Goal: Task Accomplishment & Management: Manage account settings

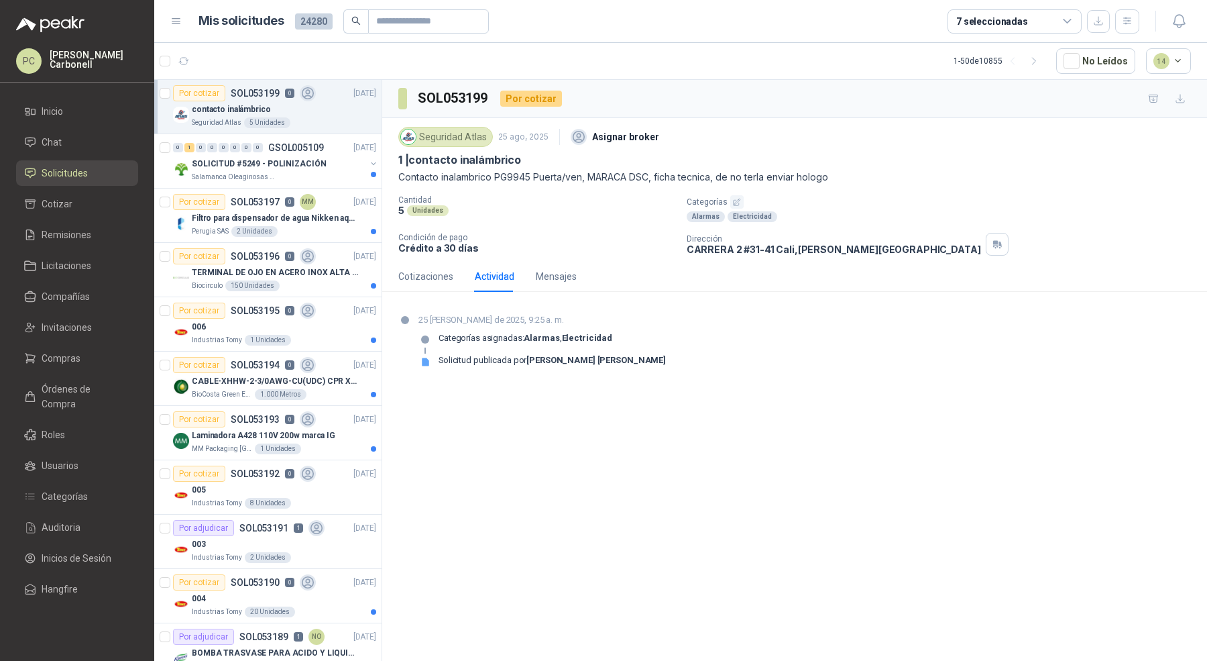
click at [93, 168] on li "Solicitudes" at bounding box center [77, 173] width 106 height 15
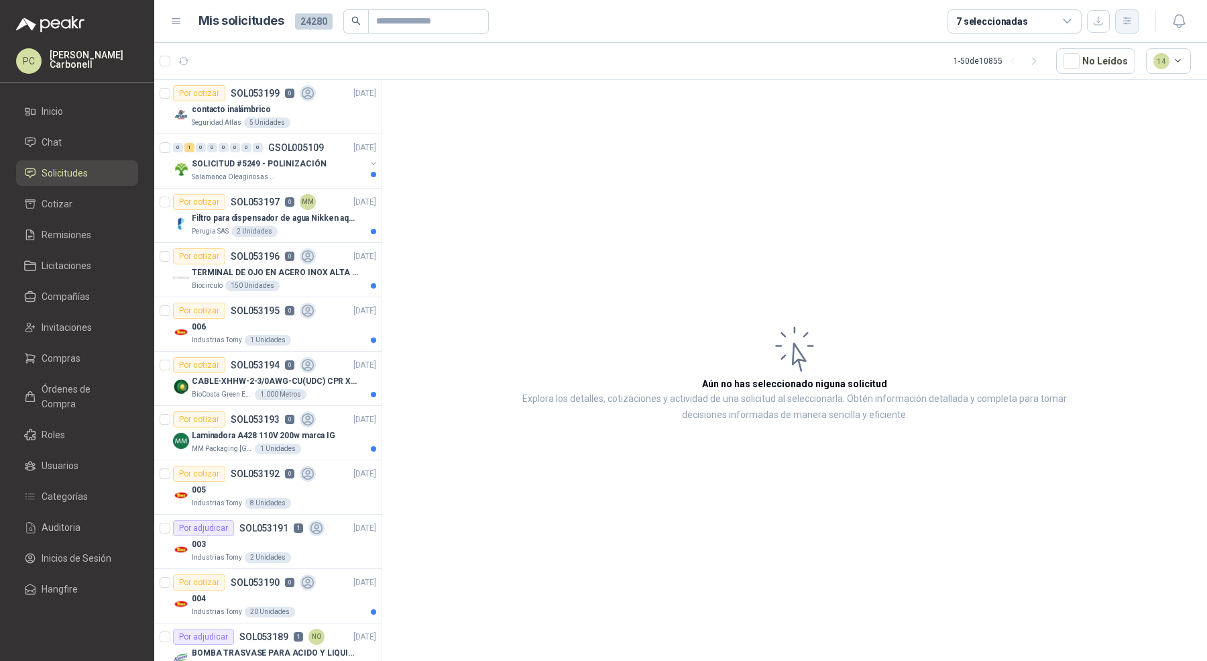
click at [1131, 25] on icon "button" at bounding box center [1127, 20] width 11 height 11
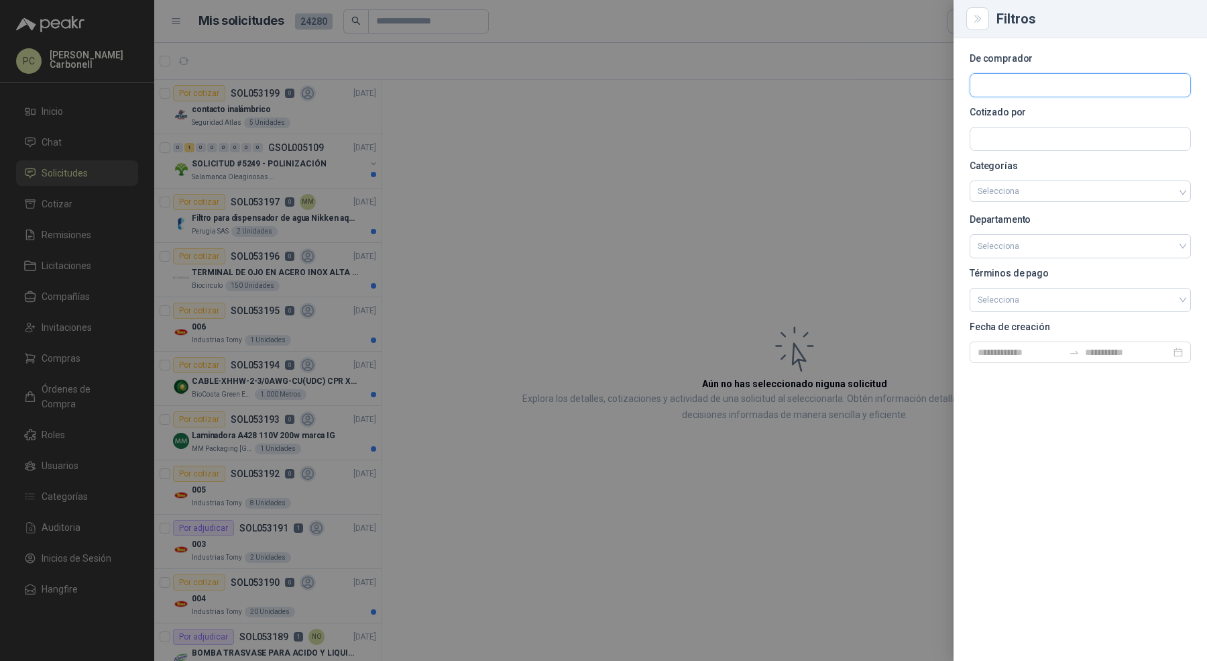
click at [1124, 92] on input "text" at bounding box center [1081, 85] width 220 height 23
type input "******"
click at [1082, 114] on p "Operadores Logísticos del Caribe" at bounding box center [1062, 114] width 122 height 8
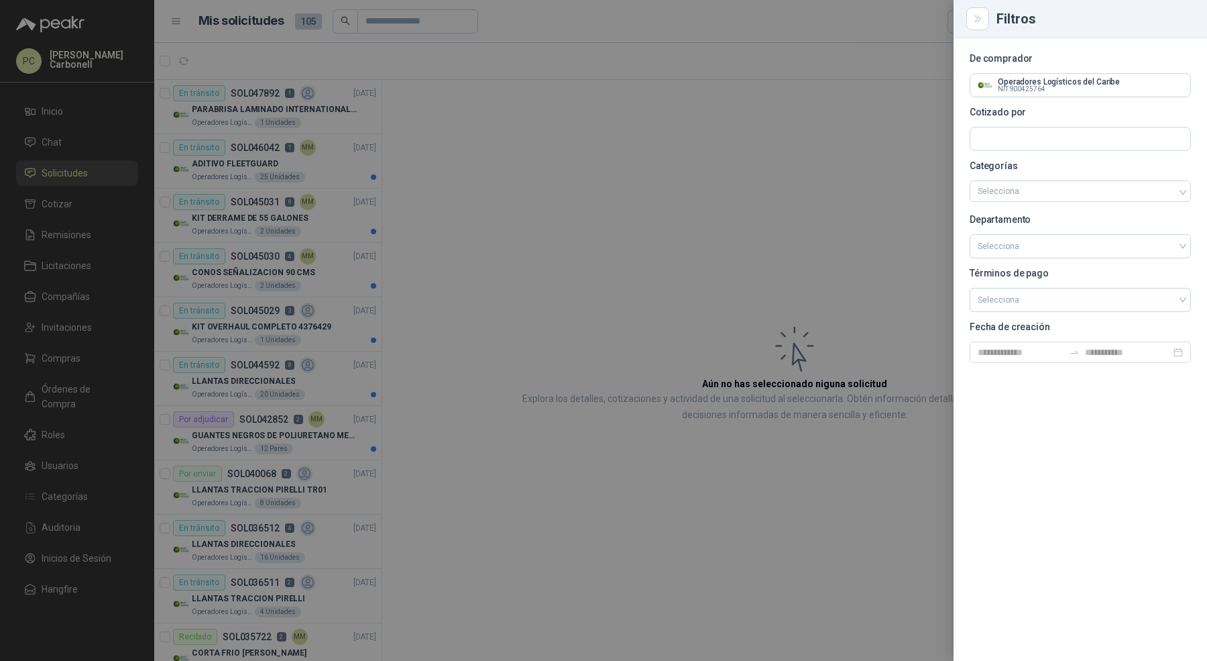
click at [598, 214] on div at bounding box center [603, 330] width 1207 height 661
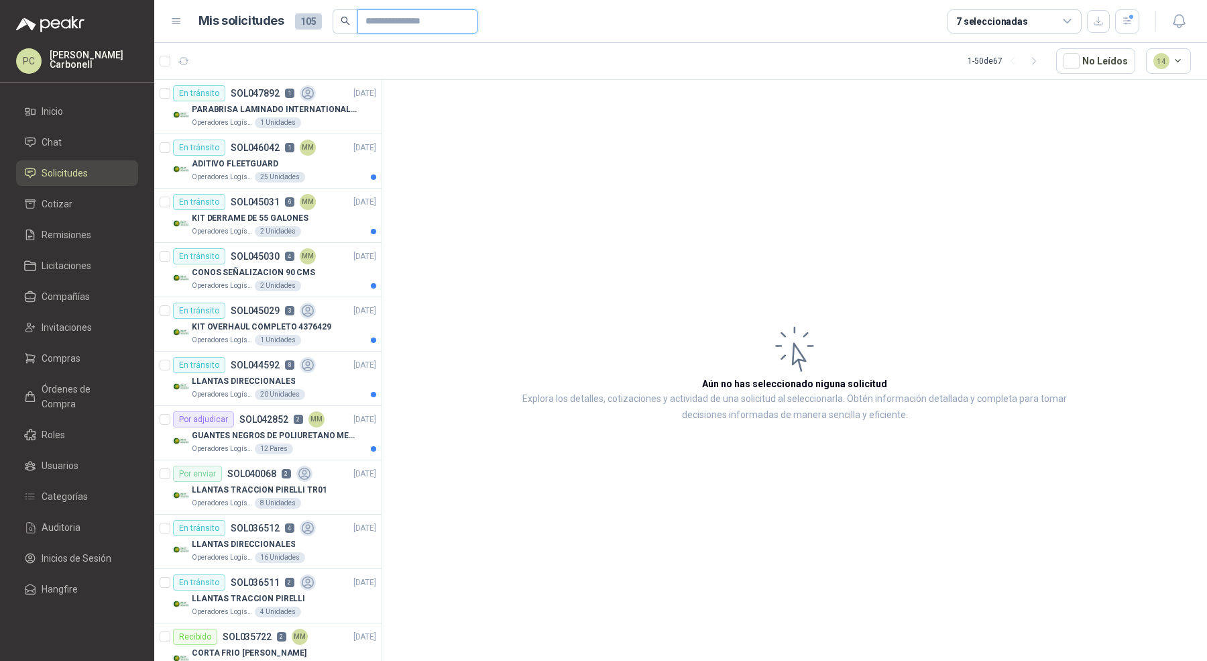
click at [439, 20] on input "text" at bounding box center [413, 21] width 94 height 23
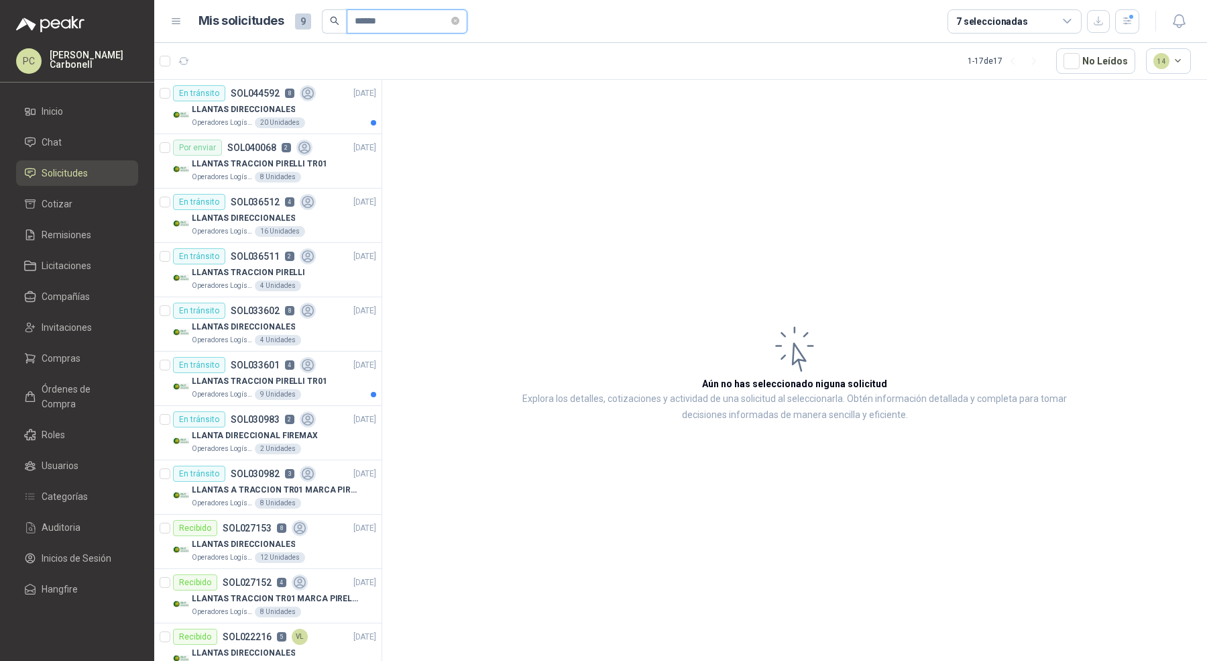
type input "******"
click at [444, 162] on article "Aún no has seleccionado niguna solicitud Explora los detalles, cotizaciones y a…" at bounding box center [794, 373] width 825 height 586
click at [329, 57] on span "7" at bounding box center [333, 55] width 9 height 11
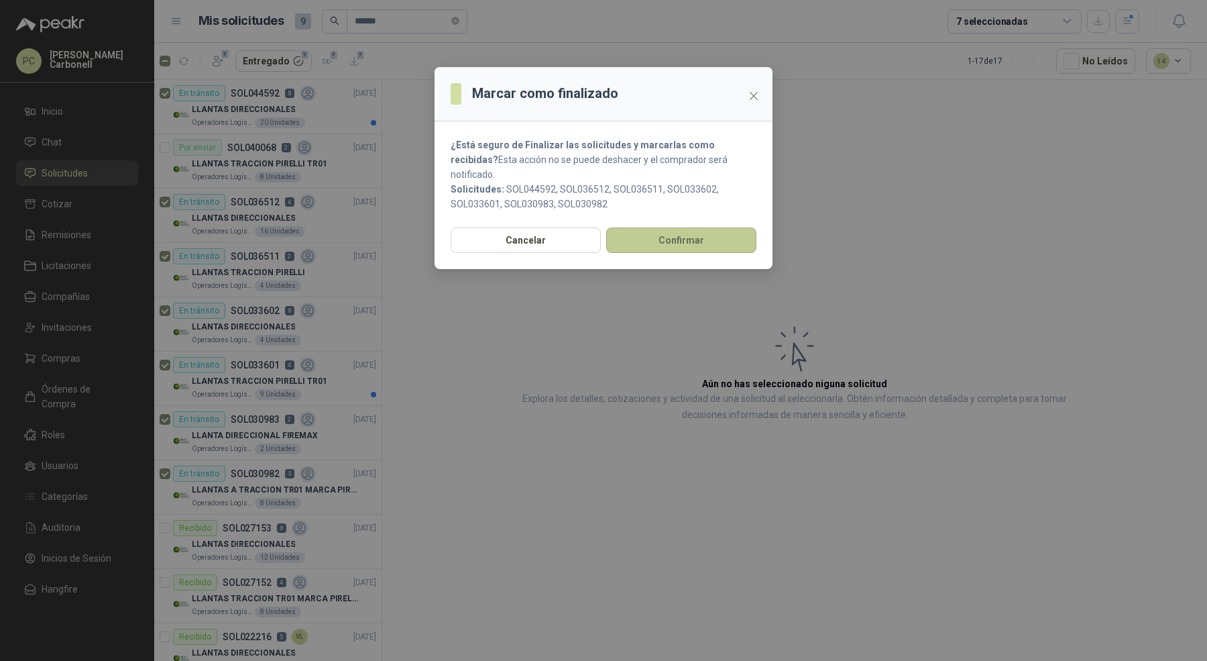
click at [657, 227] on button "Confirmar" at bounding box center [681, 239] width 150 height 25
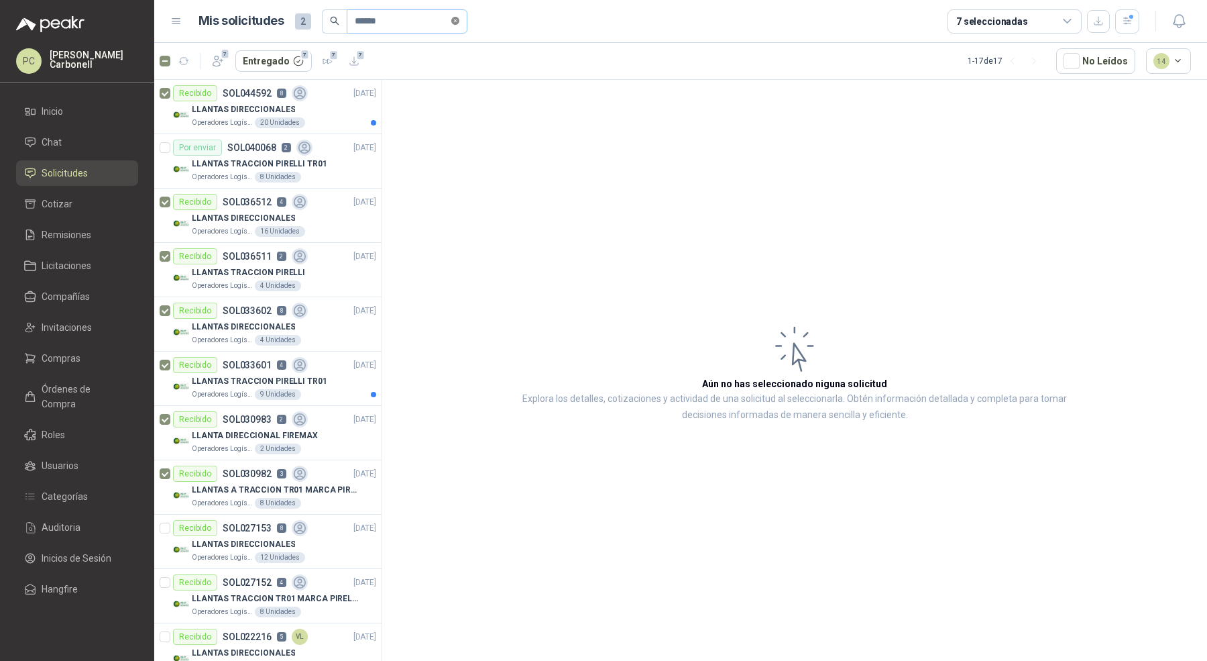
click at [459, 21] on icon "close-circle" at bounding box center [455, 21] width 8 height 8
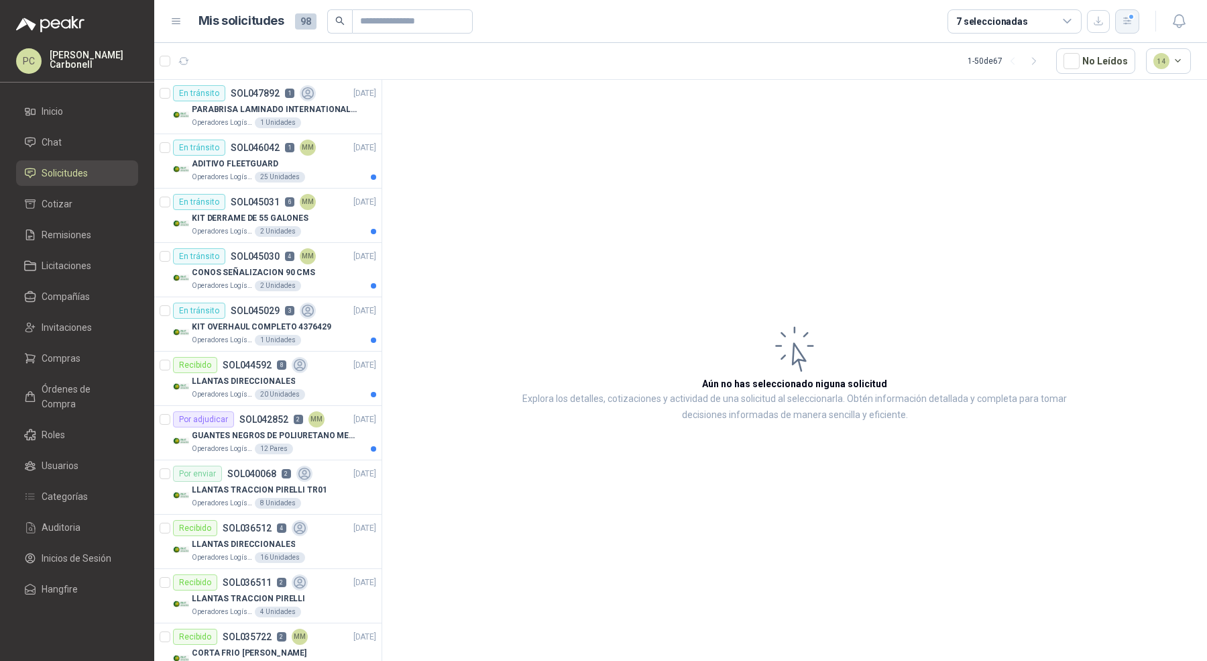
click at [1123, 28] on button "button" at bounding box center [1127, 21] width 24 height 24
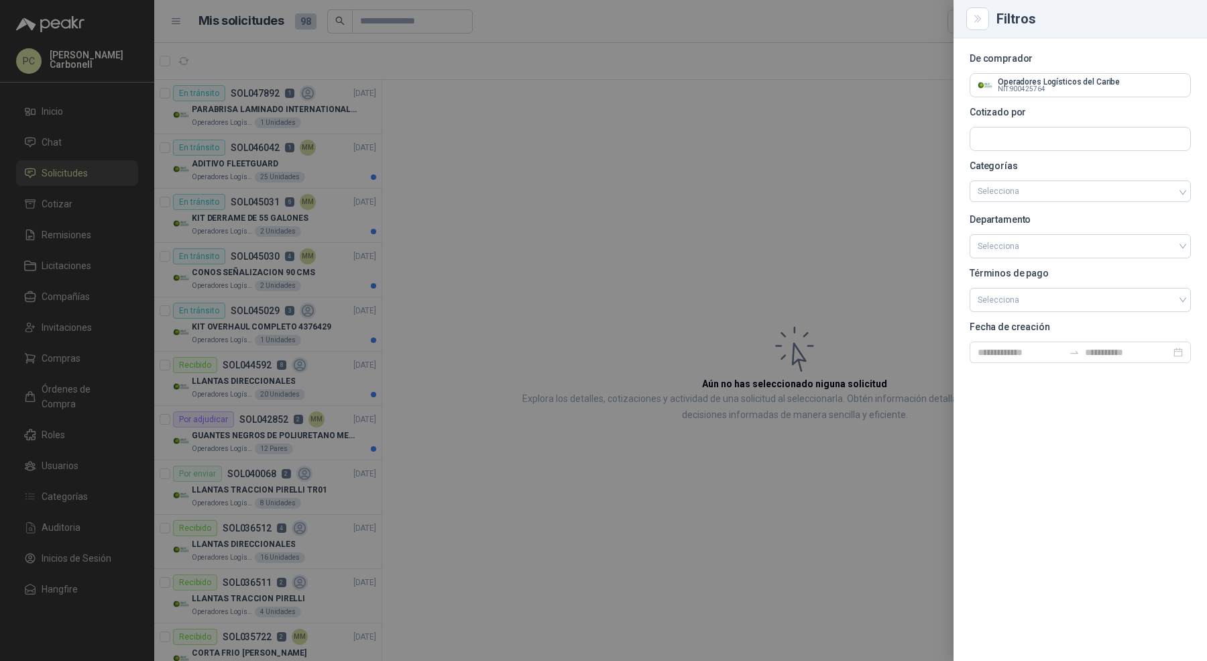
click at [768, 160] on div at bounding box center [603, 330] width 1207 height 661
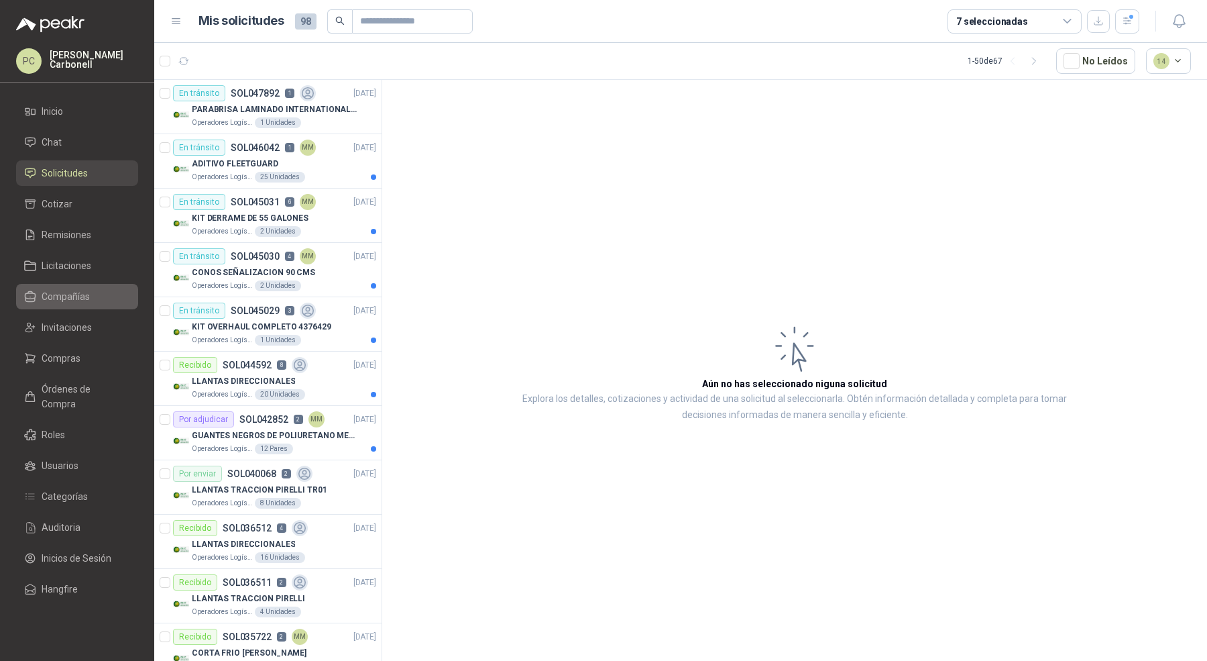
click at [83, 298] on span "Compañías" at bounding box center [66, 296] width 48 height 15
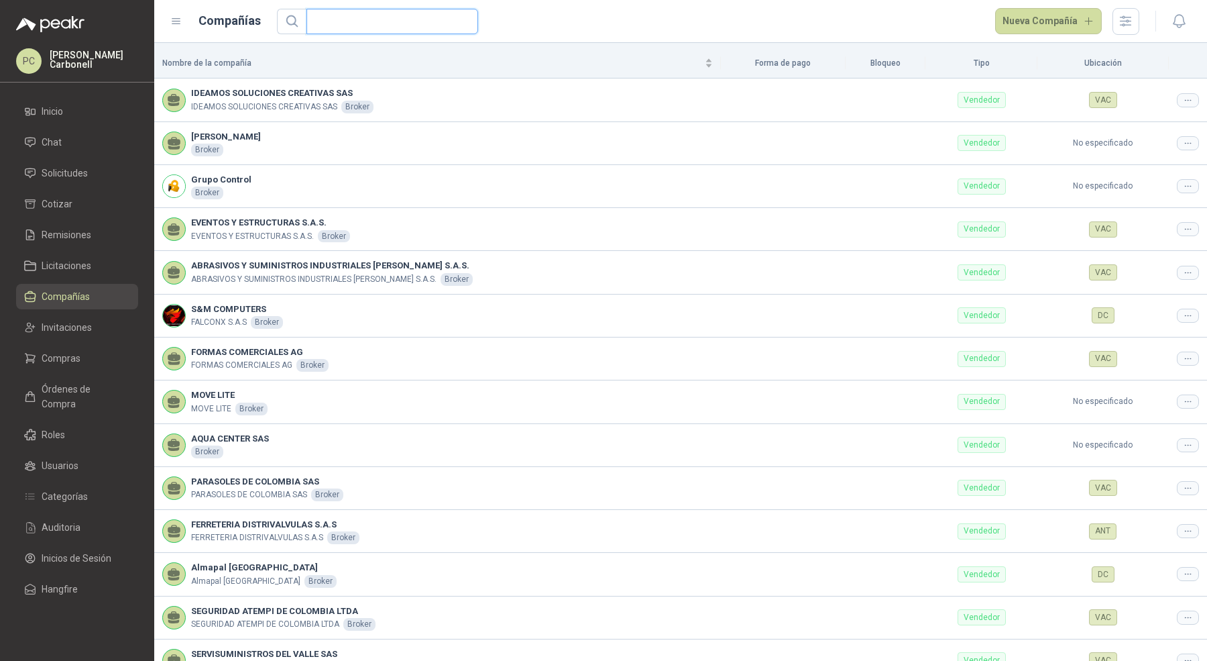
click at [400, 20] on input "text" at bounding box center [387, 21] width 145 height 24
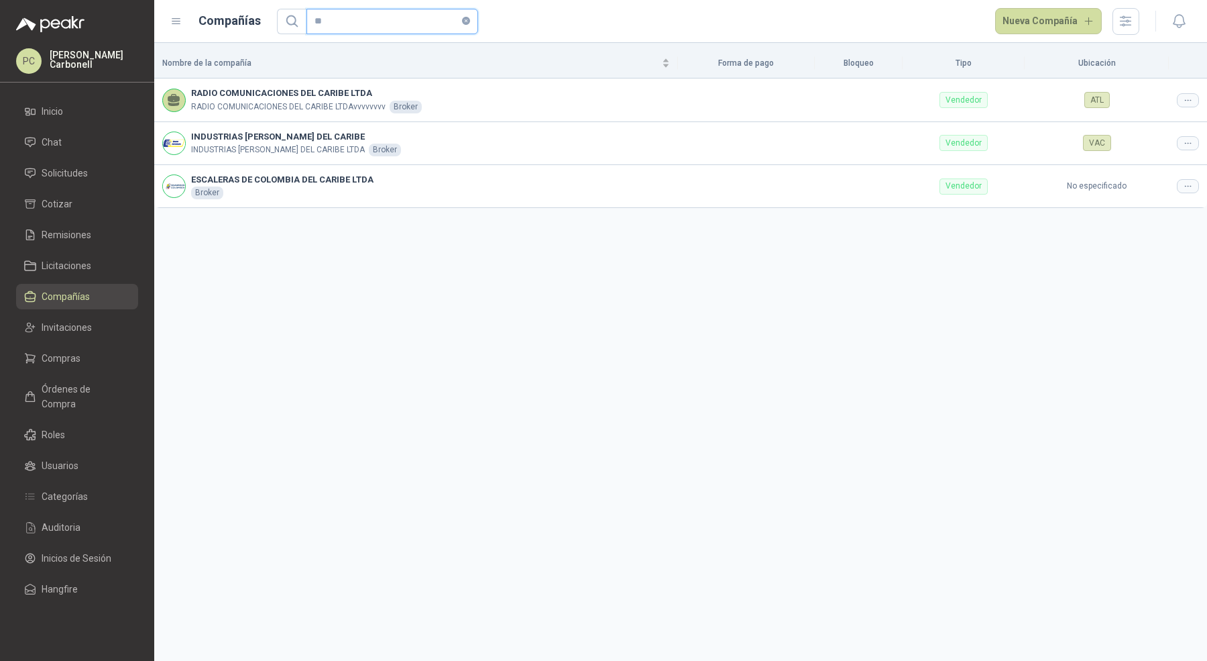
type input "*"
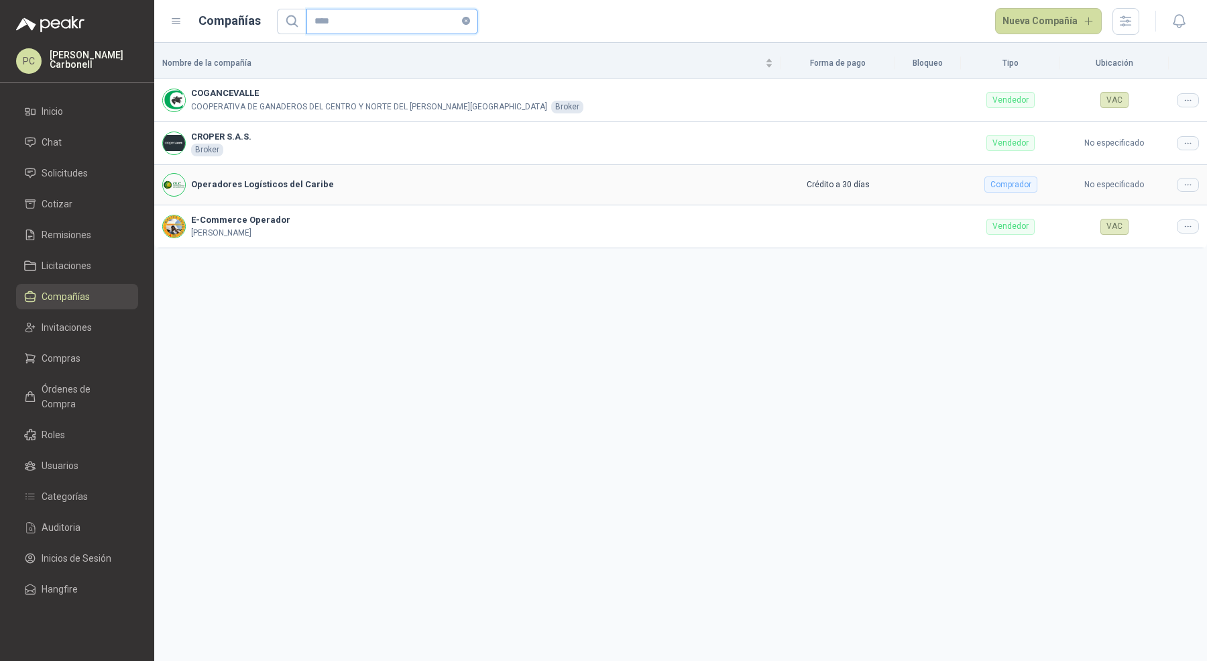
type input "****"
click at [1192, 187] on icon at bounding box center [1188, 185] width 10 height 10
click at [1166, 205] on span "Editar compañía" at bounding box center [1154, 206] width 69 height 15
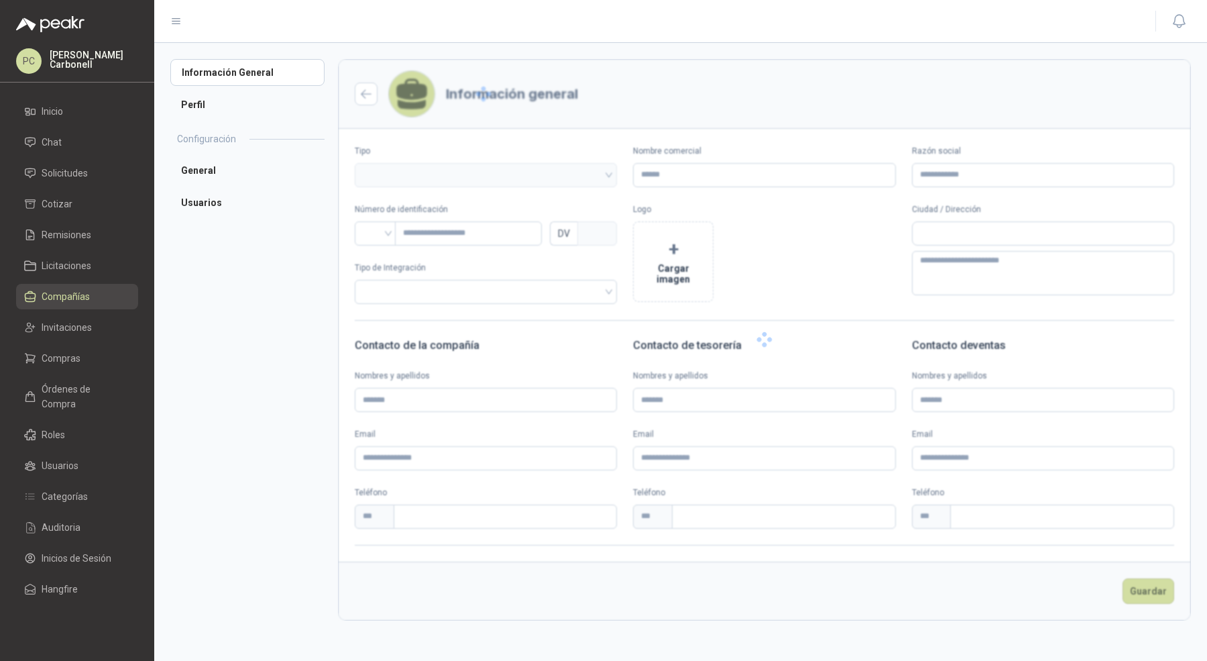
type input "**********"
type input "*********"
type input "*"
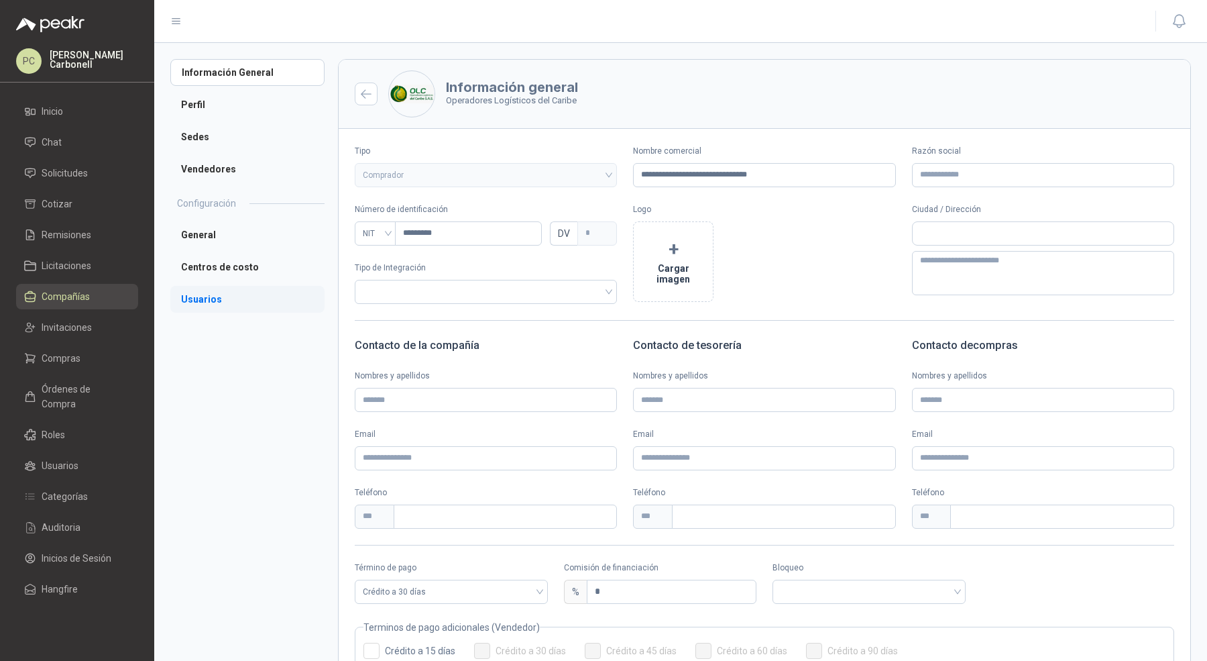
click at [188, 298] on li "Usuarios" at bounding box center [247, 299] width 154 height 27
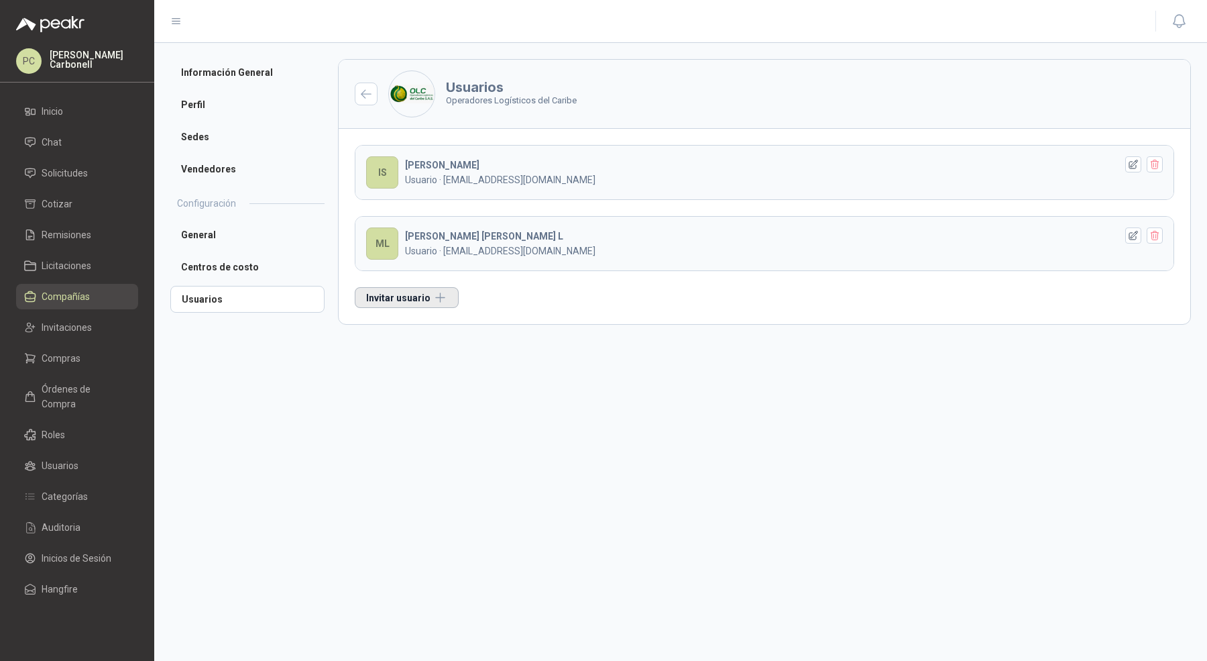
click at [417, 295] on button "Invitar usuario" at bounding box center [407, 297] width 104 height 21
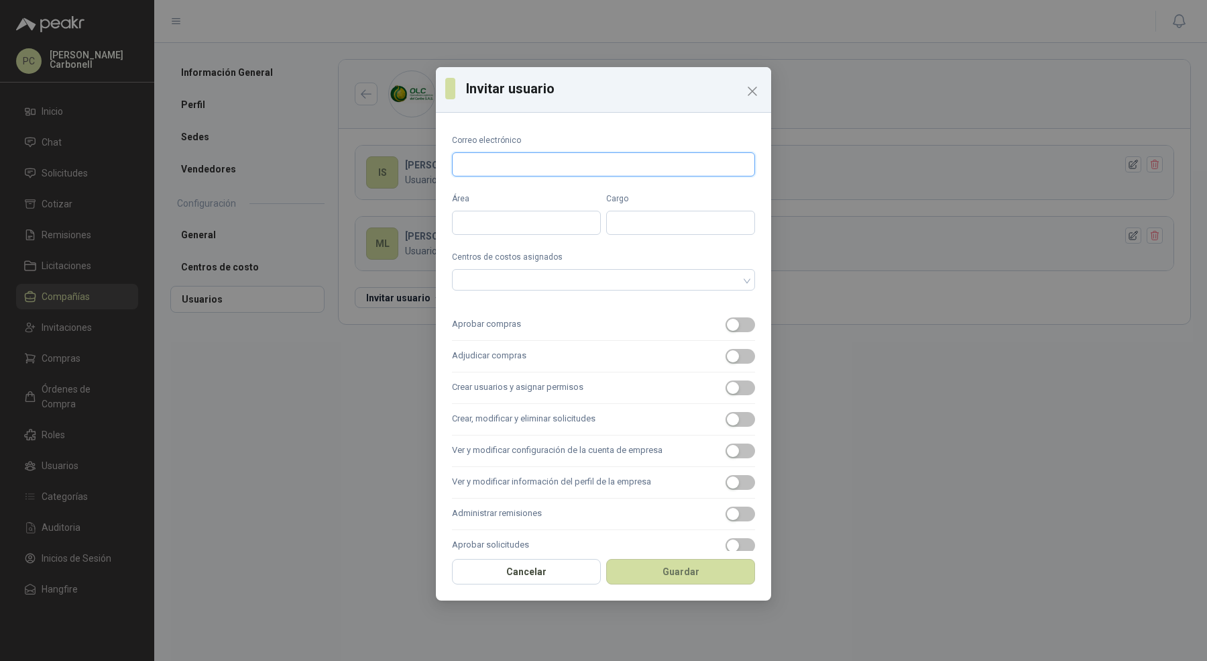
click at [549, 152] on input "Correo electrónico" at bounding box center [603, 164] width 303 height 24
type input "**********"
click at [533, 218] on input "Área" at bounding box center [526, 223] width 149 height 24
type input "*****"
click at [550, 284] on div at bounding box center [603, 279] width 303 height 21
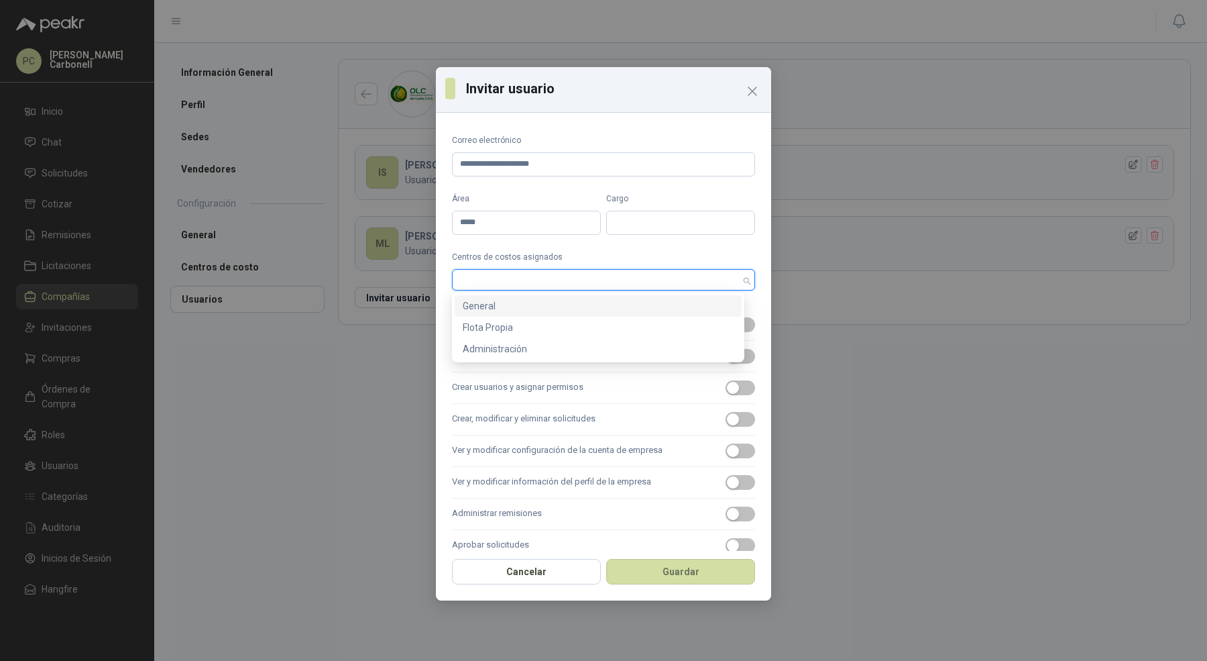
click at [547, 313] on div "General" at bounding box center [598, 305] width 287 height 21
click at [547, 329] on div "Flota Propia" at bounding box center [598, 327] width 271 height 15
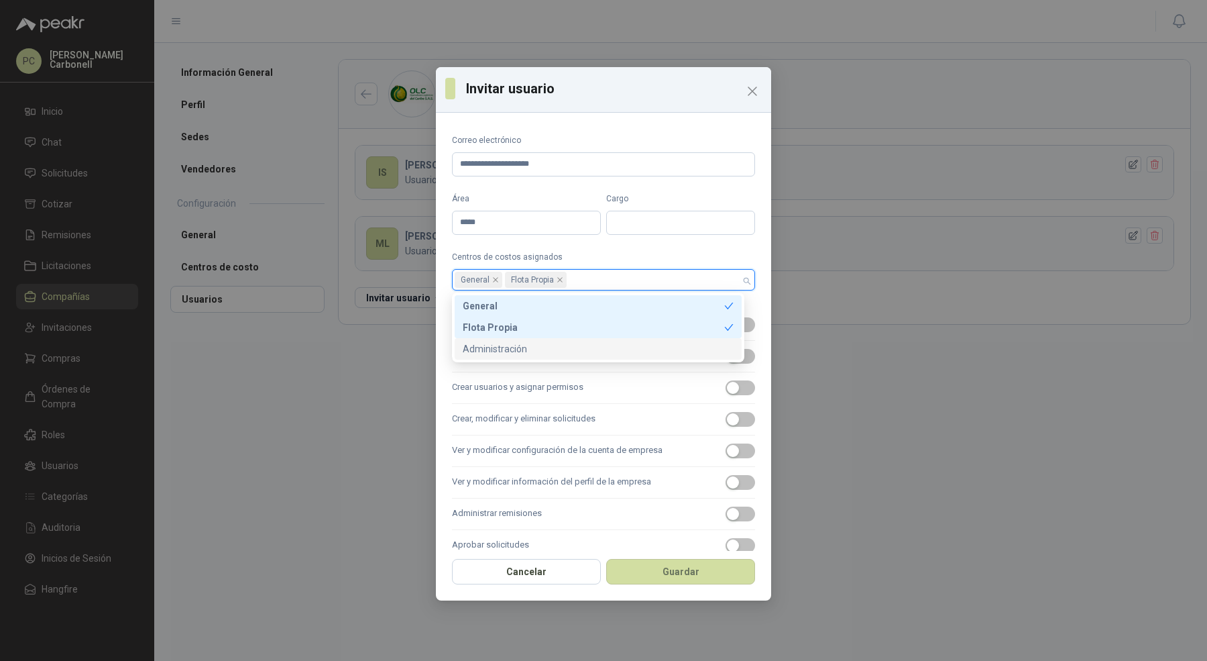
click at [547, 351] on div "Administración" at bounding box center [598, 348] width 271 height 15
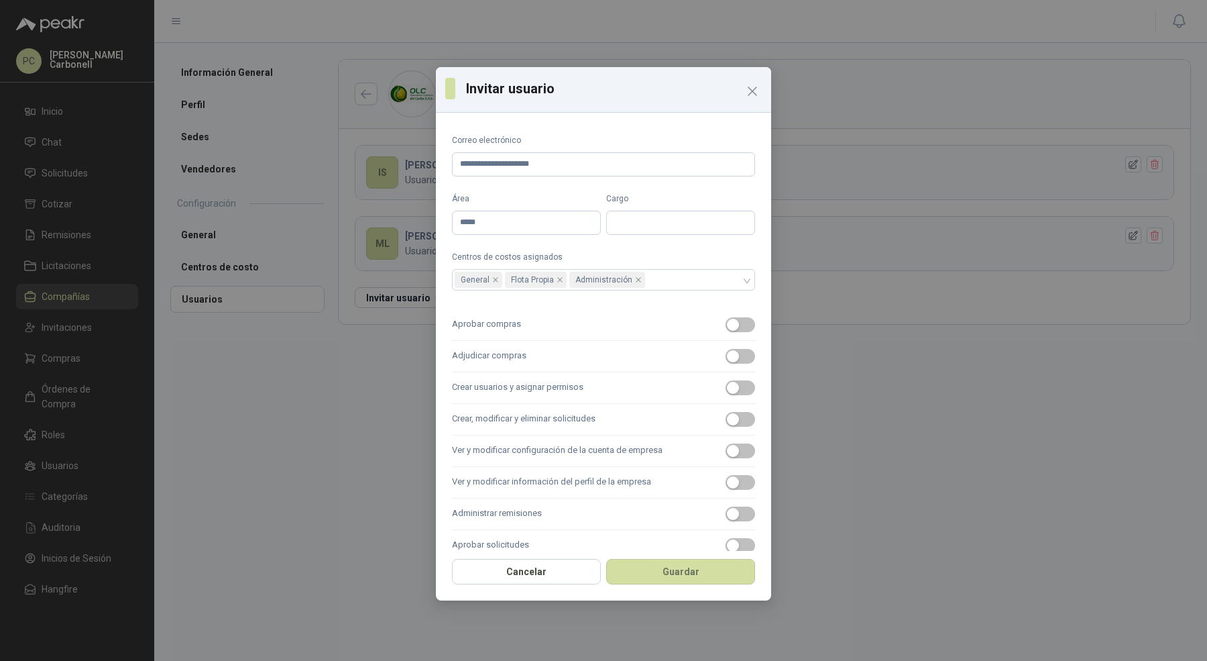
click at [544, 385] on label "Crear usuarios y asignar permisos" at bounding box center [603, 388] width 303 height 32
click at [726, 385] on button "Crear usuarios y asignar permisos" at bounding box center [741, 387] width 30 height 15
click at [553, 357] on label "Adjudicar compras" at bounding box center [603, 357] width 303 height 32
click at [726, 357] on button "Adjudicar compras" at bounding box center [741, 356] width 30 height 15
click at [553, 335] on label "Aprobar compras" at bounding box center [603, 325] width 303 height 32
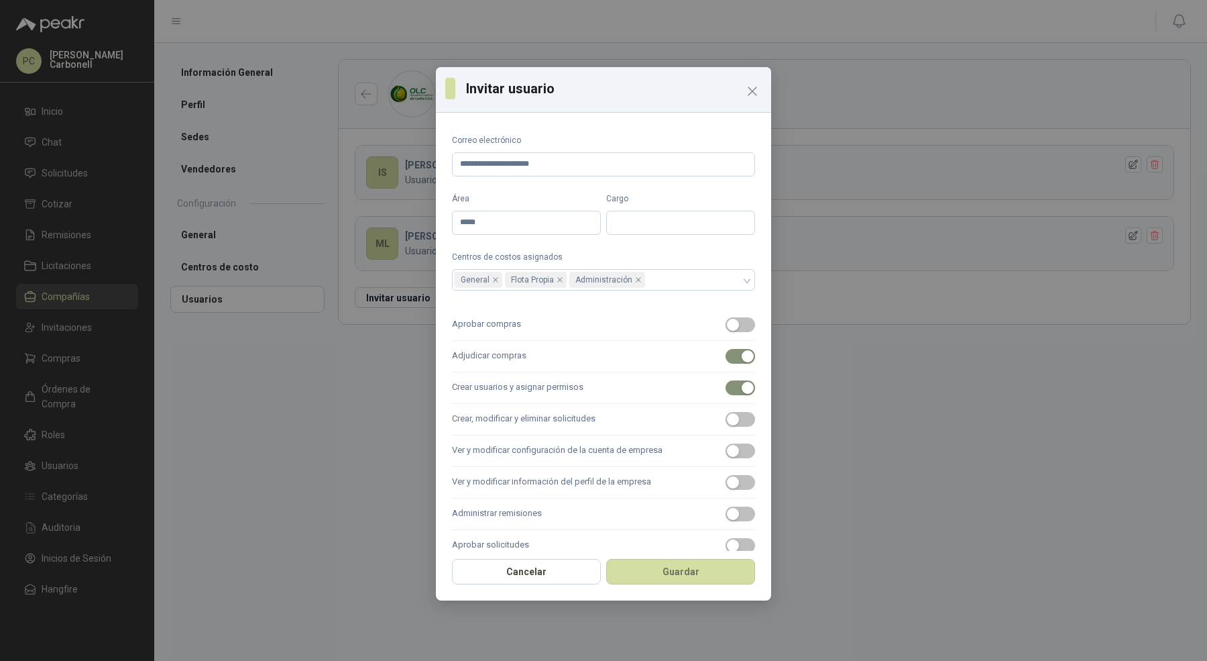
click at [726, 332] on button "Aprobar compras" at bounding box center [741, 324] width 30 height 15
click at [553, 412] on label "Crear, modificar y eliminar solicitudes" at bounding box center [603, 420] width 303 height 32
click at [726, 412] on button "Crear, modificar y eliminar solicitudes" at bounding box center [741, 419] width 30 height 15
click at [551, 448] on label "Ver y modificar configuración de la cuenta de empresa" at bounding box center [603, 451] width 303 height 32
click at [726, 448] on button "Ver y modificar configuración de la cuenta de empresa" at bounding box center [741, 450] width 30 height 15
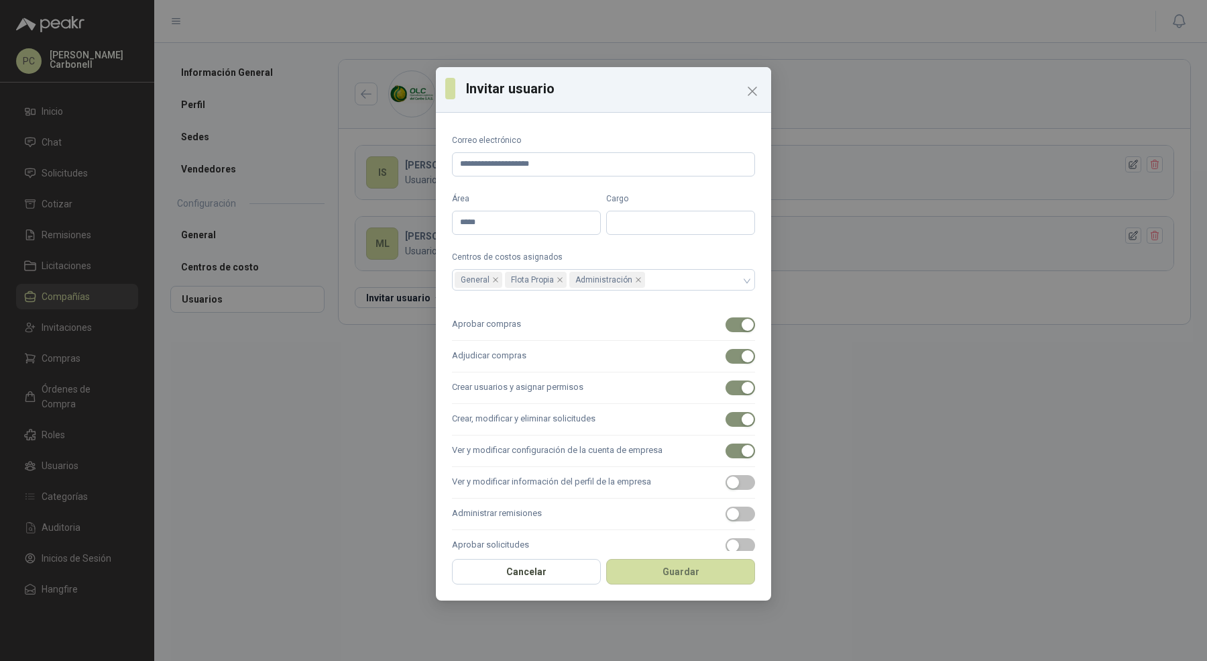
click at [551, 480] on label "Ver y modificar información del perfil de la empresa" at bounding box center [603, 483] width 303 height 32
click at [726, 480] on button "Ver y modificar información del perfil de la empresa" at bounding box center [741, 482] width 30 height 15
click at [551, 520] on label "Administrar remisiones" at bounding box center [603, 514] width 303 height 32
click at [726, 520] on button "Administrar remisiones" at bounding box center [741, 513] width 30 height 15
click at [551, 542] on label "Aprobar solicitudes" at bounding box center [603, 546] width 303 height 32
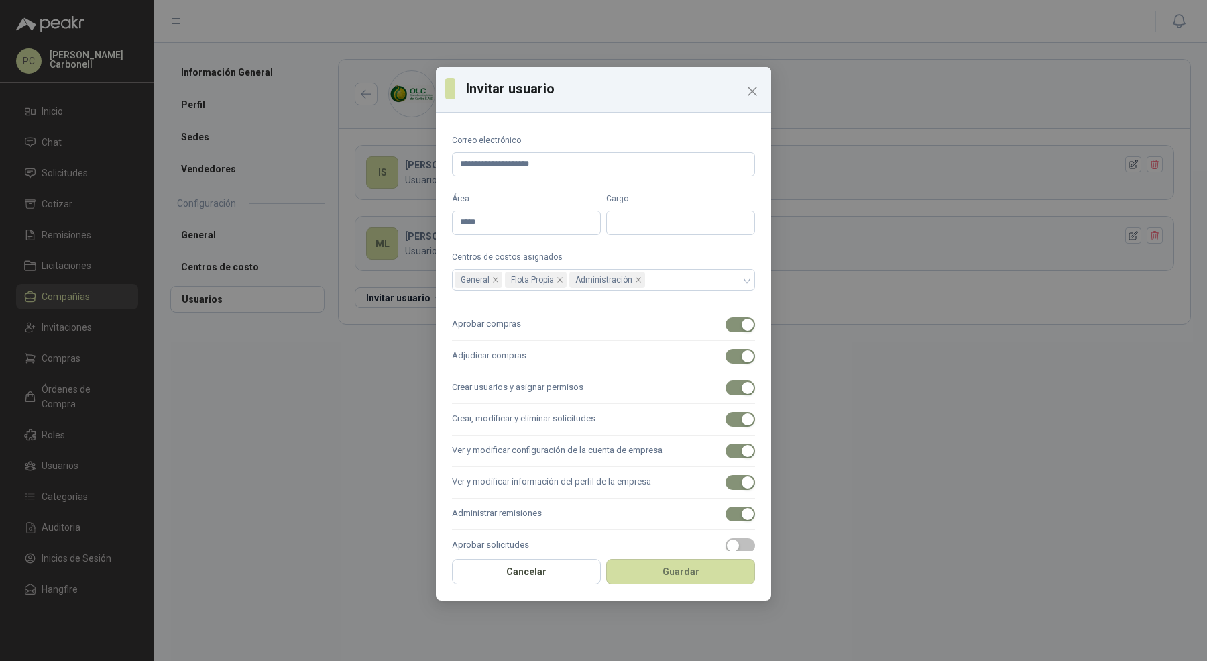
click at [726, 542] on button "Aprobar solicitudes" at bounding box center [741, 545] width 30 height 15
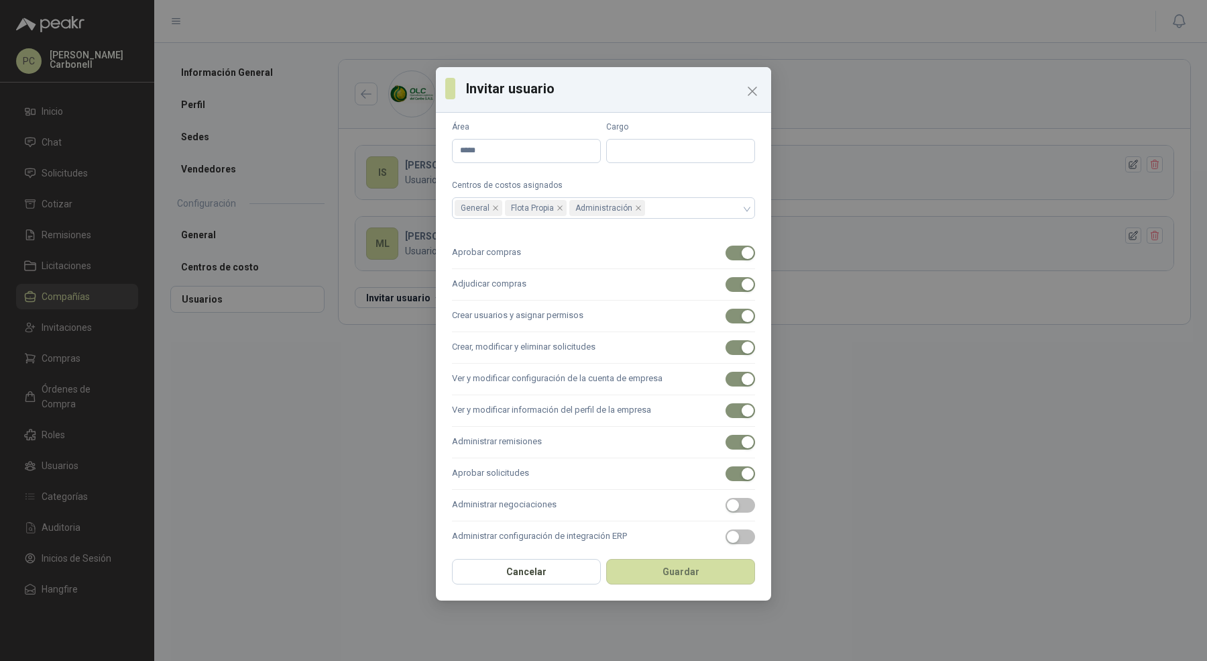
scroll to position [113, 0]
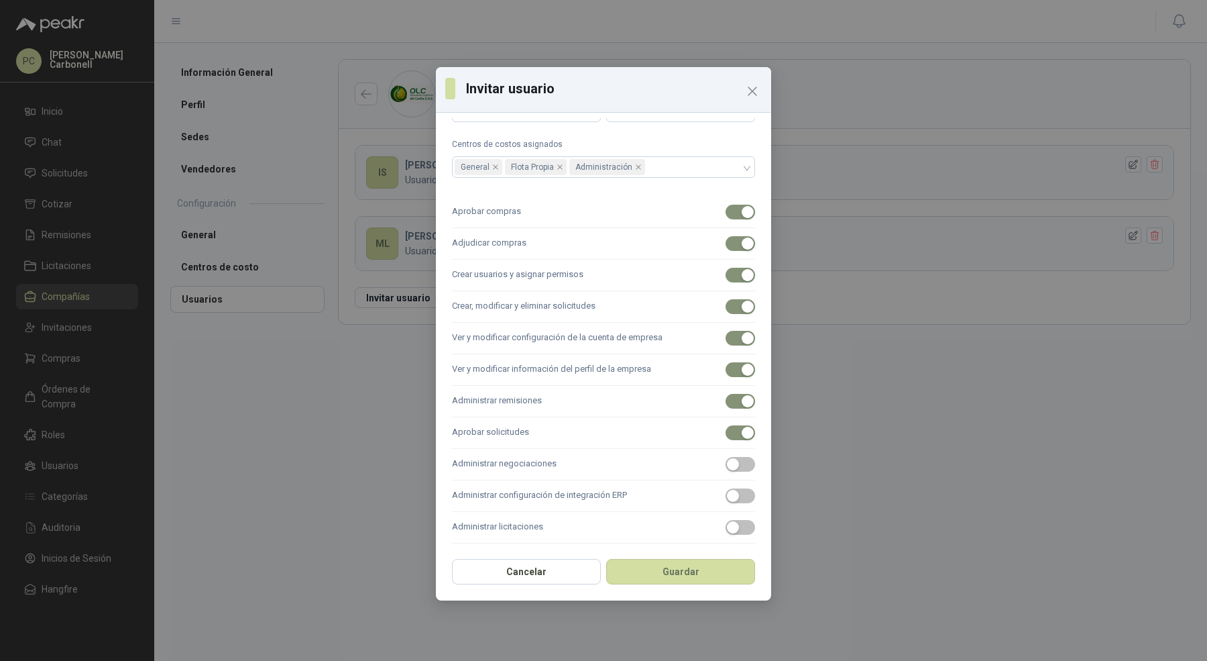
click at [563, 473] on label "Administrar negociaciones" at bounding box center [603, 465] width 303 height 32
click at [726, 472] on button "Administrar negociaciones" at bounding box center [741, 464] width 30 height 15
click at [563, 486] on label "Administrar configuración de integración ERP" at bounding box center [603, 496] width 303 height 32
click at [726, 488] on button "Administrar configuración de integración ERP" at bounding box center [741, 495] width 30 height 15
click at [563, 517] on label "Administrar licitaciones" at bounding box center [603, 528] width 303 height 32
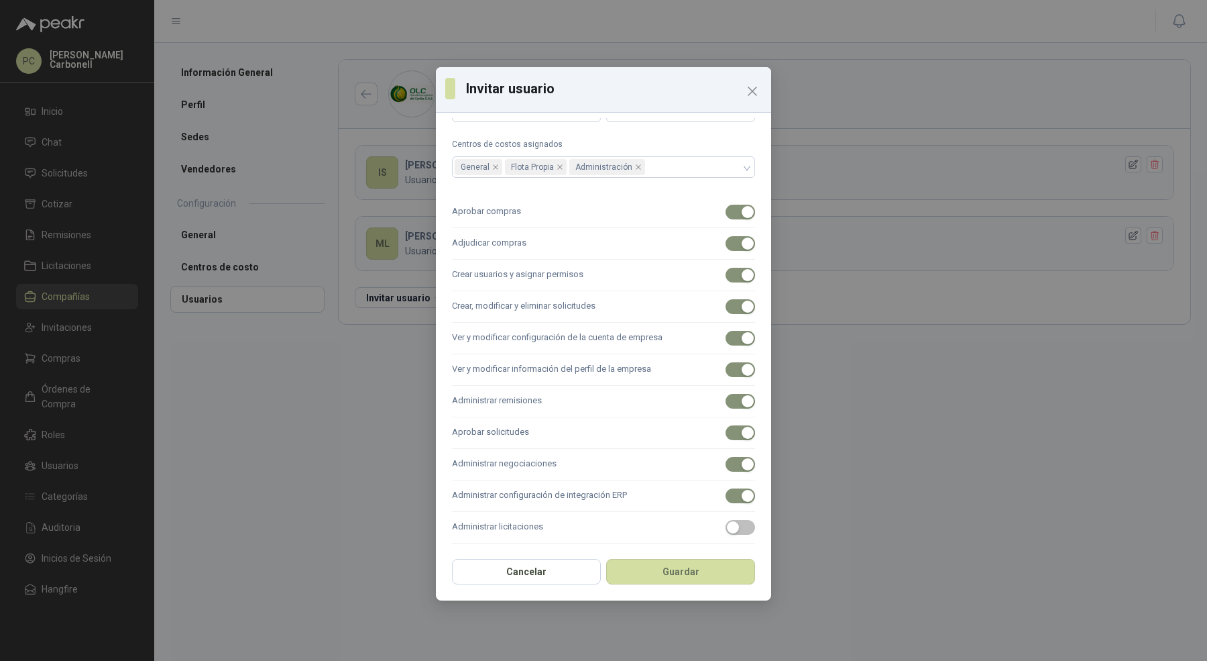
click at [726, 520] on button "Administrar licitaciones" at bounding box center [741, 527] width 30 height 15
click at [643, 586] on div "Cancelar Guardar" at bounding box center [603, 576] width 335 height 50
click at [650, 576] on button "Guardar" at bounding box center [680, 571] width 149 height 25
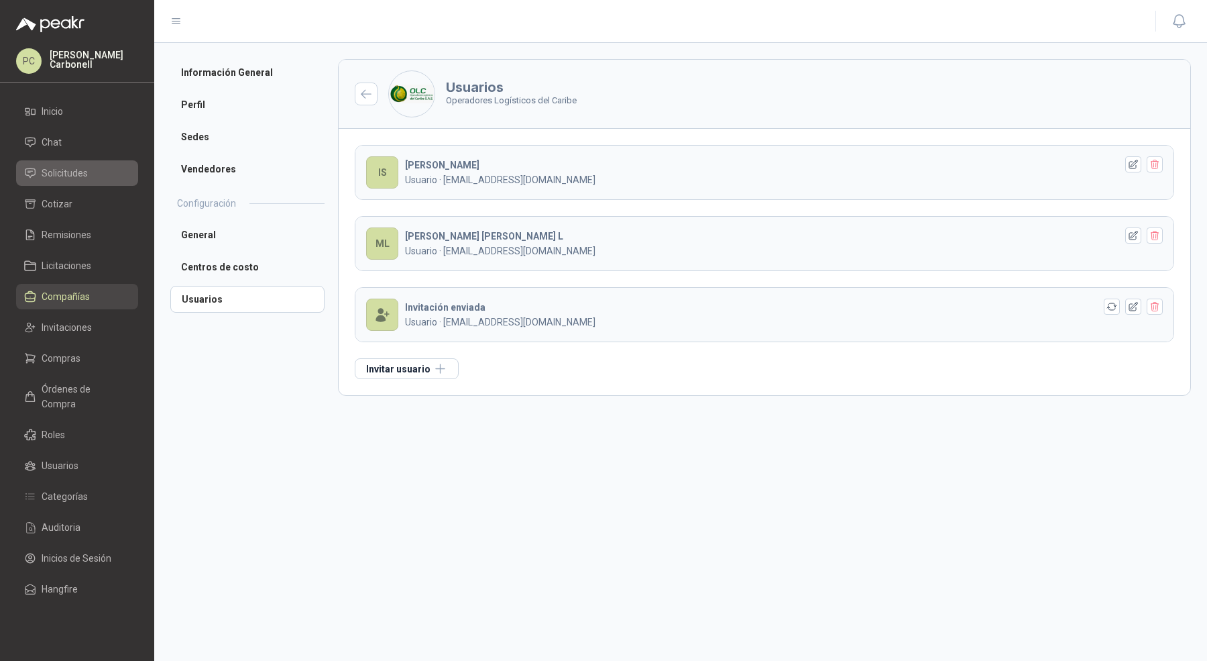
click at [87, 164] on link "Solicitudes" at bounding box center [77, 172] width 122 height 25
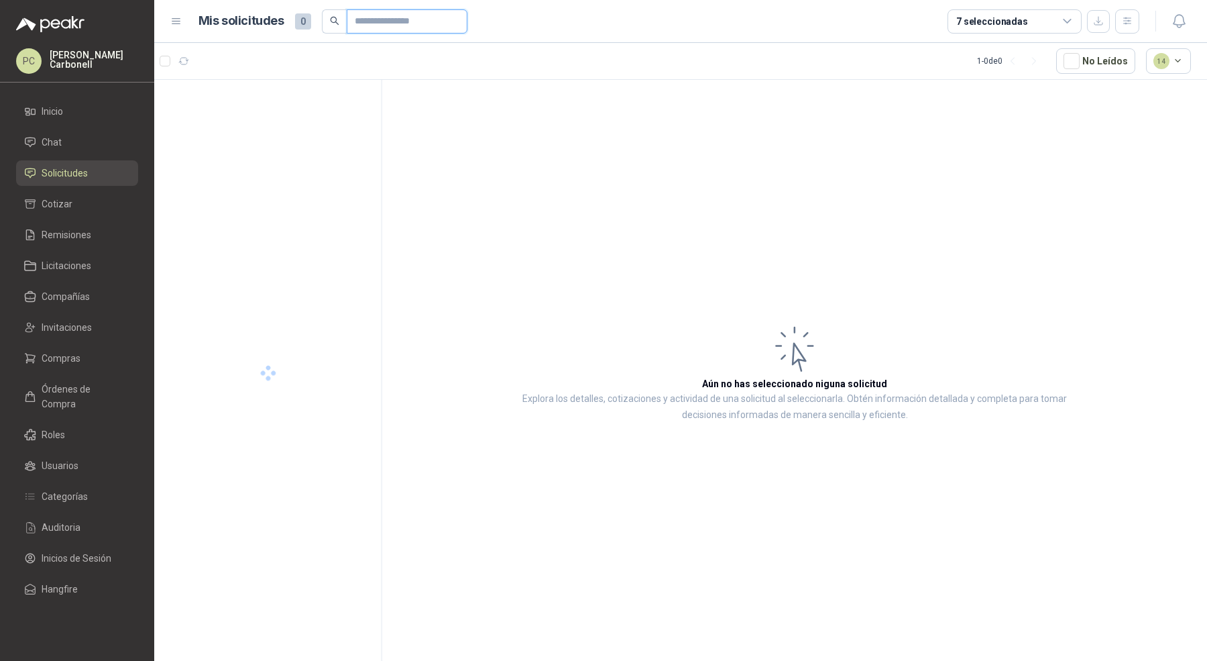
click at [403, 11] on input "text" at bounding box center [402, 21] width 94 height 23
type input "*****"
click at [305, 105] on p "ENFRIADOR VERTICAL MARCA INDURAMA 216 LITROS MODELO VFV-400 CZ" at bounding box center [275, 109] width 167 height 13
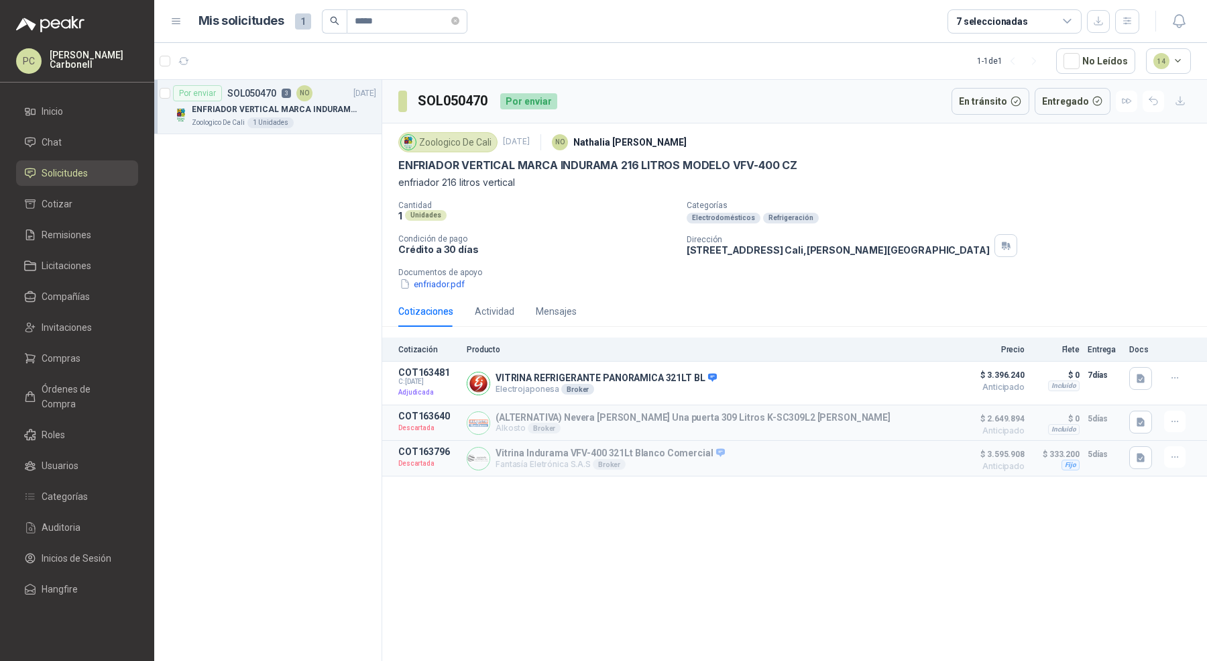
click at [422, 99] on h3 "SOL050470" at bounding box center [454, 101] width 72 height 21
copy h3 "SOL050470"
